Goal: Download file/media

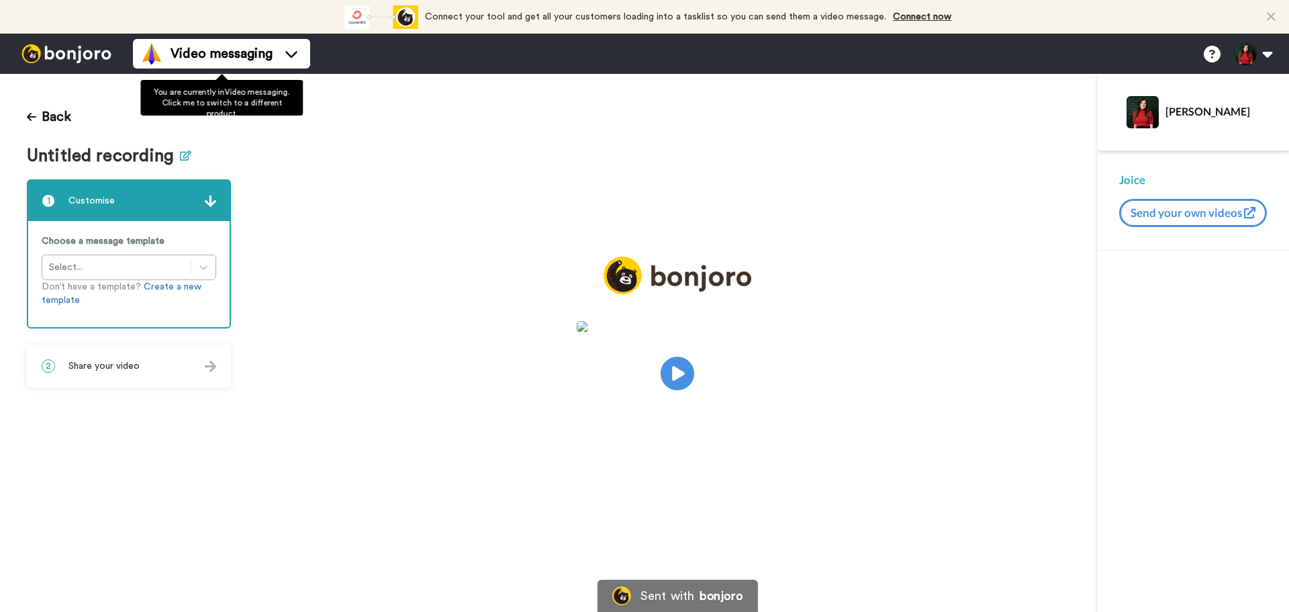
click at [184, 157] on icon at bounding box center [185, 155] width 11 height 10
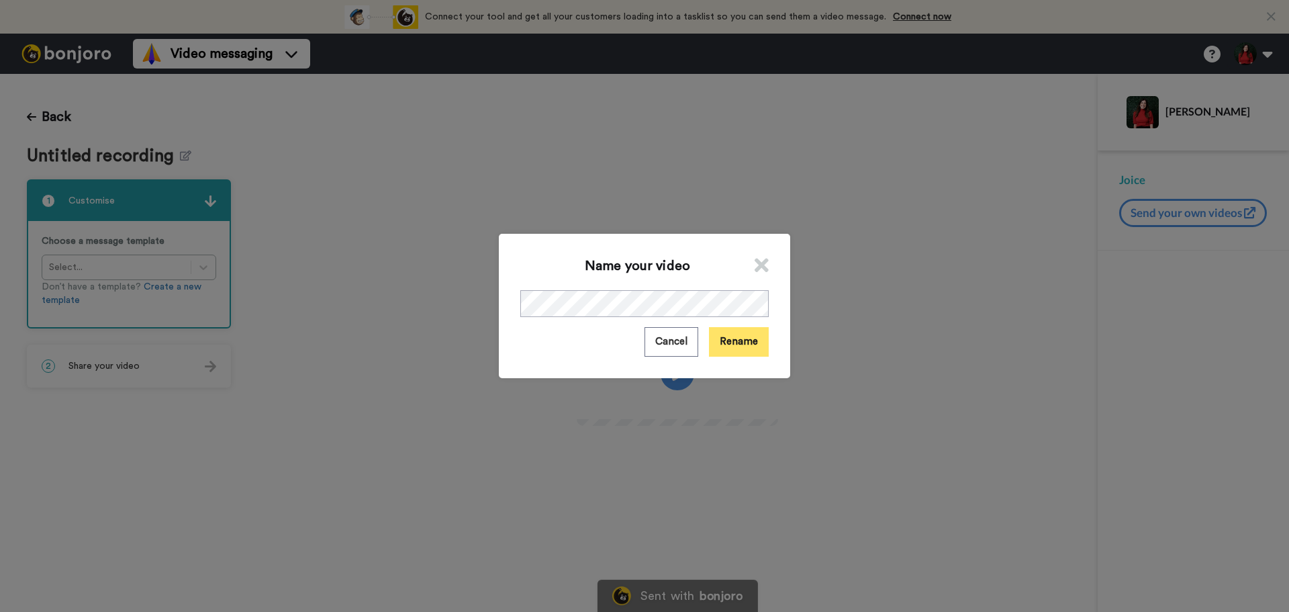
click at [729, 340] on button "Rename" at bounding box center [739, 341] width 60 height 29
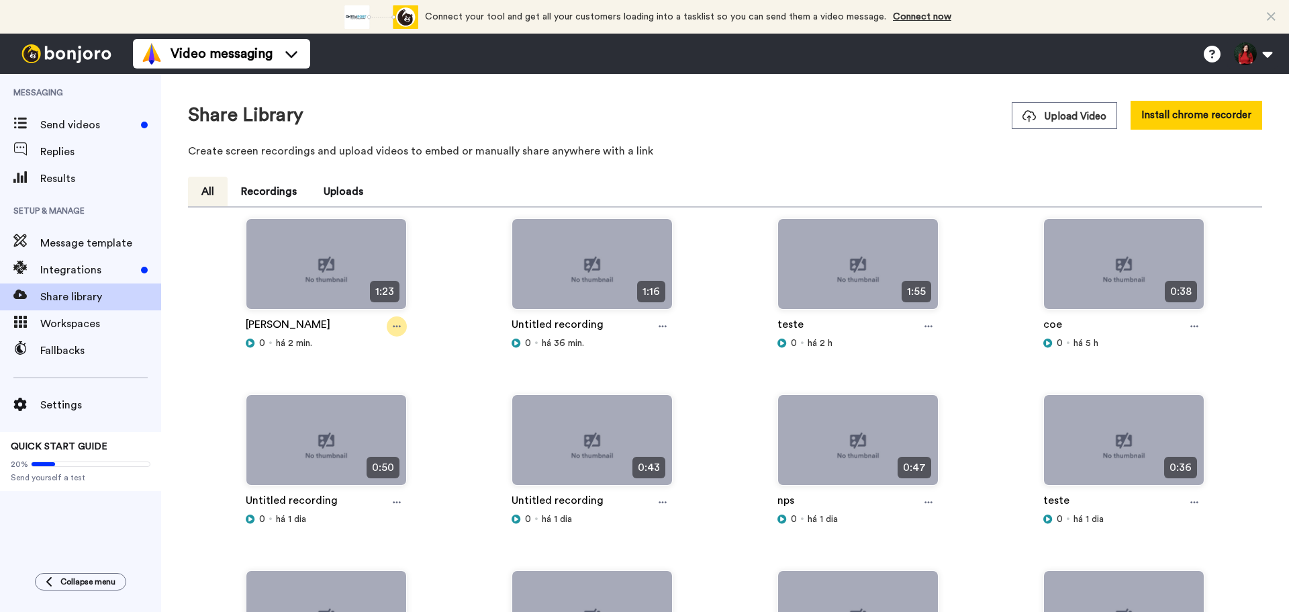
click at [390, 331] on div at bounding box center [397, 326] width 20 height 20
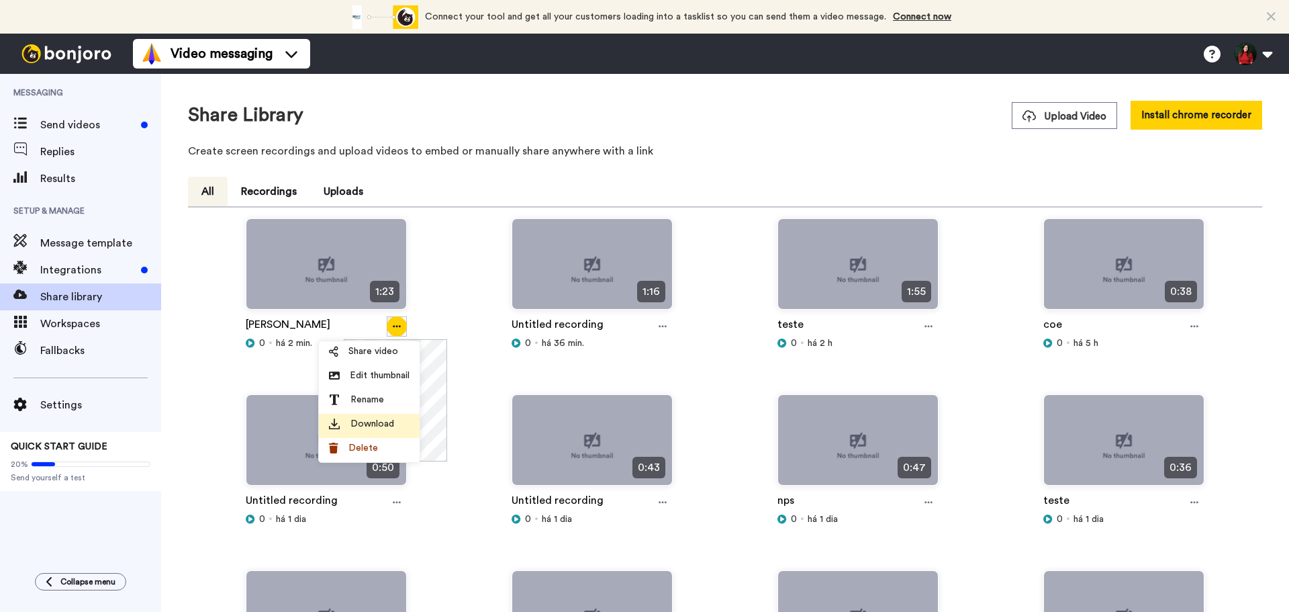
click at [400, 432] on li "Download" at bounding box center [369, 426] width 101 height 24
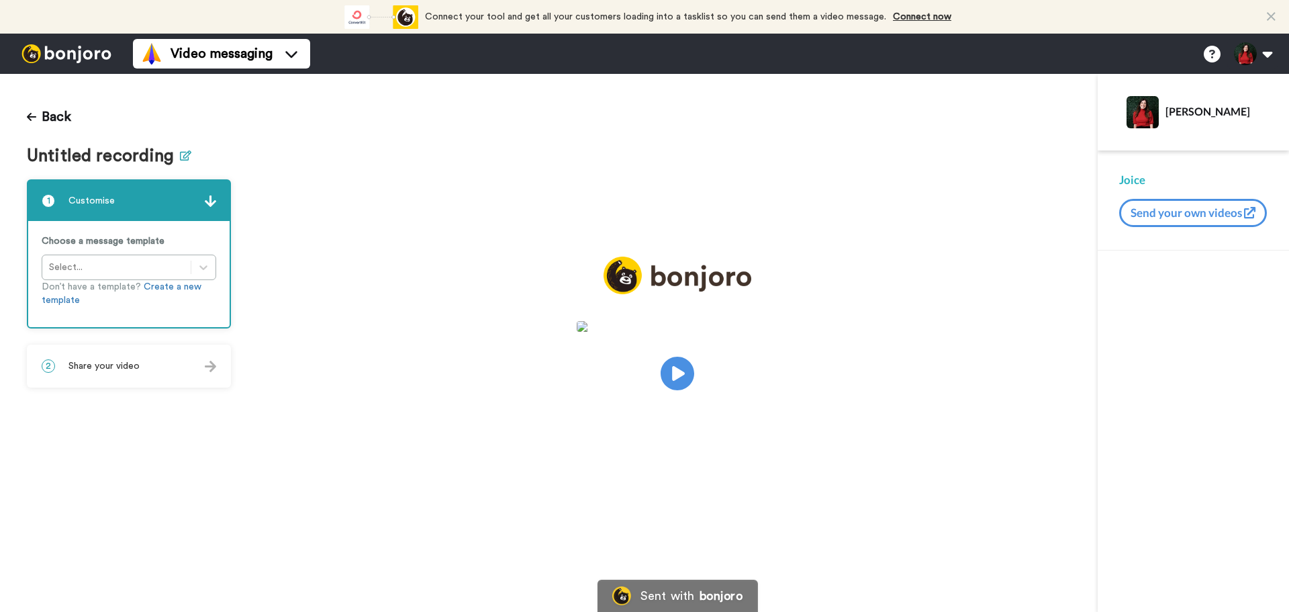
click at [183, 161] on button at bounding box center [185, 155] width 11 height 19
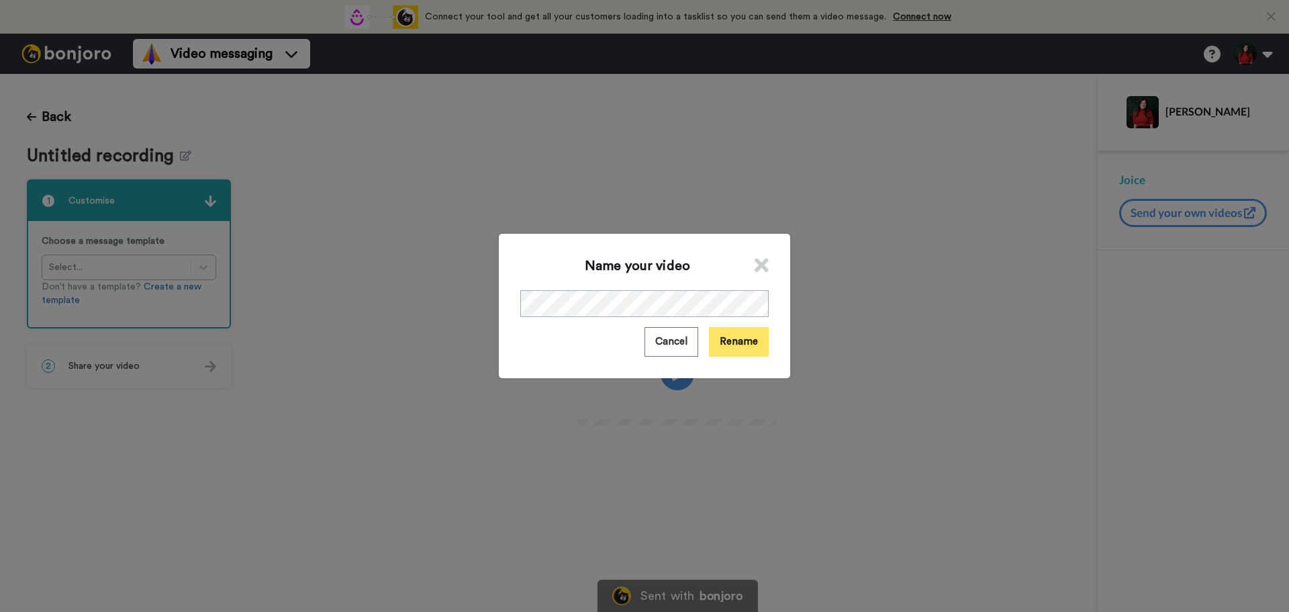
click at [749, 346] on button "Rename" at bounding box center [739, 341] width 60 height 29
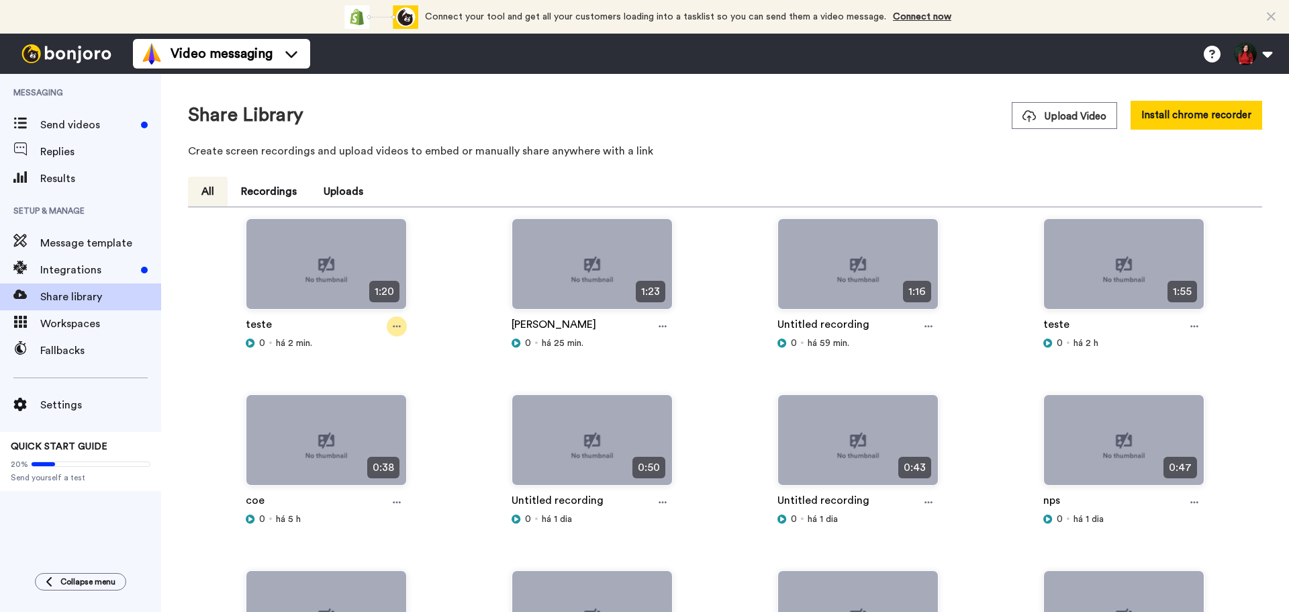
click at [394, 328] on icon at bounding box center [397, 326] width 8 height 9
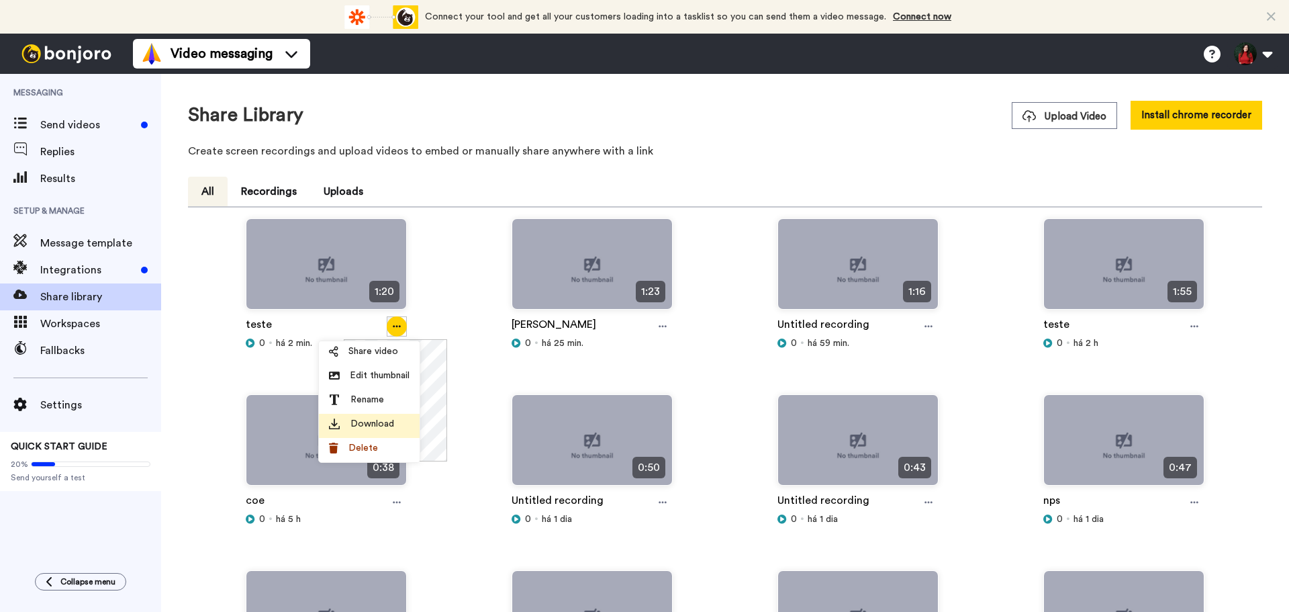
click at [396, 420] on div "Download" at bounding box center [369, 423] width 81 height 13
